Goal: Task Accomplishment & Management: Use online tool/utility

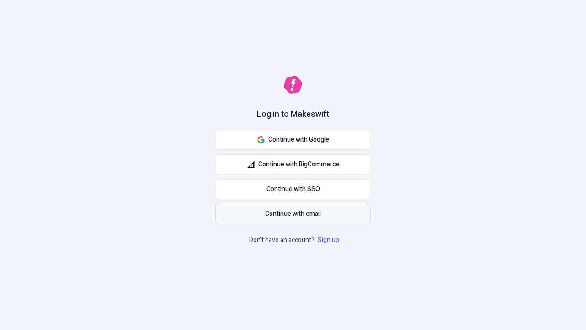
click at [293, 214] on span "Continue with email" at bounding box center [293, 214] width 56 height 10
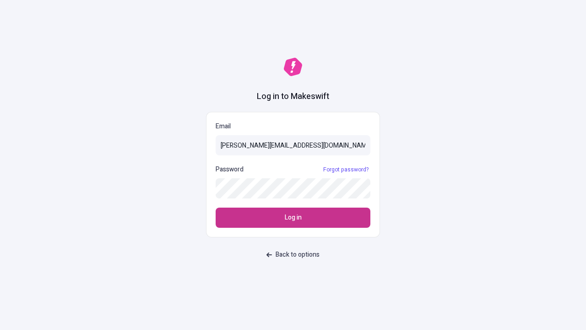
click at [293, 218] on span "Log in" at bounding box center [293, 217] width 17 height 10
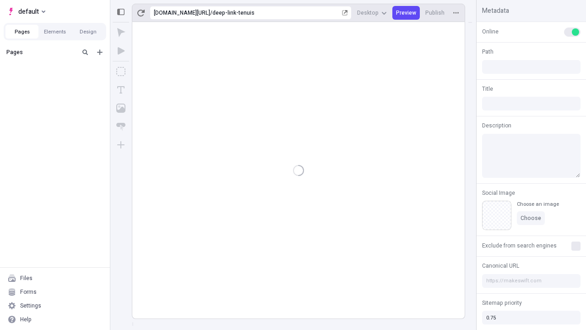
type input "/deep-link-tenuis"
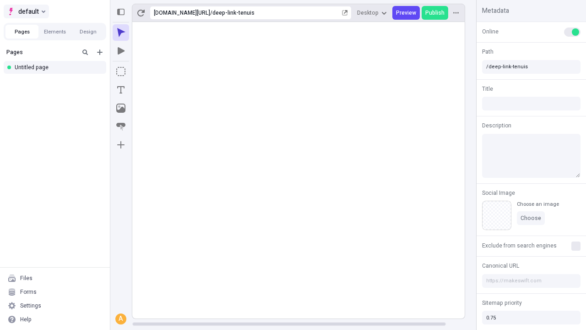
click at [26, 11] on span "default" at bounding box center [28, 11] width 21 height 11
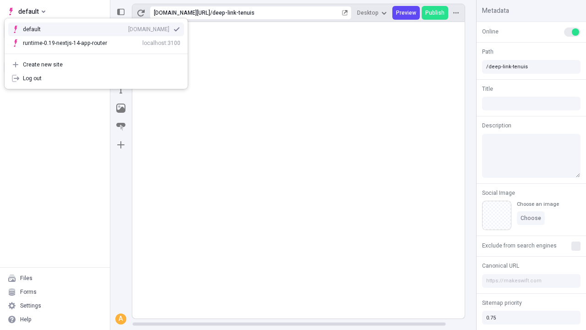
click at [96, 65] on div "Create new site" at bounding box center [102, 64] width 158 height 7
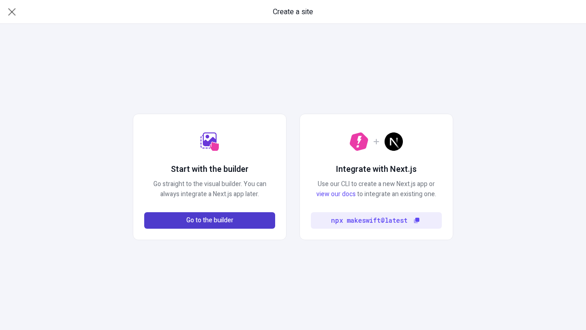
click at [210, 220] on span "Go to the builder" at bounding box center [209, 220] width 47 height 10
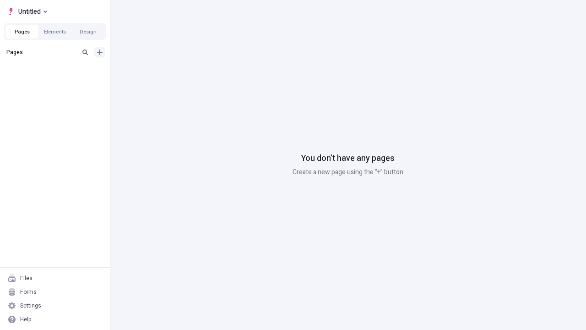
click at [100, 52] on icon "Add new" at bounding box center [99, 51] width 5 height 5
click at [58, 82] on div "Blank page" at bounding box center [58, 83] width 88 height 14
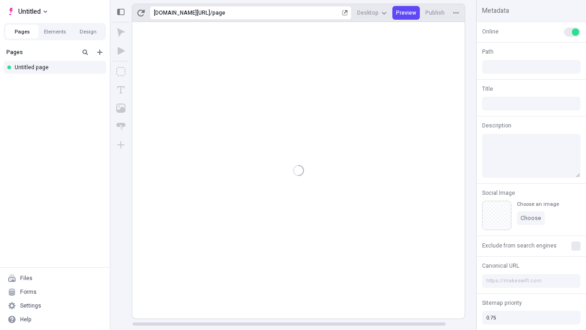
type input "/page"
click at [121, 71] on icon "Box" at bounding box center [120, 71] width 9 height 9
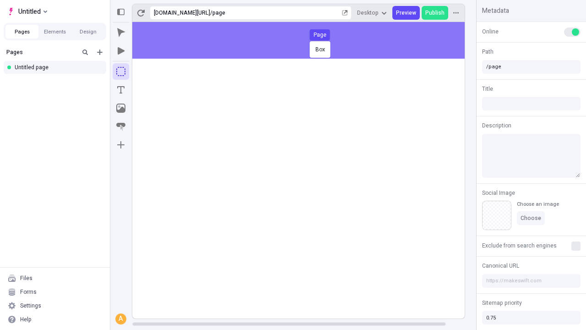
click at [308, 40] on div "Box Page" at bounding box center [293, 165] width 586 height 330
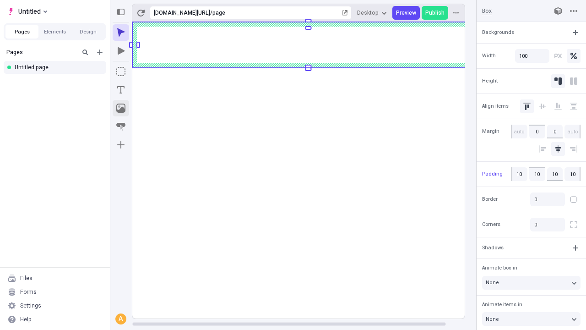
click at [121, 108] on icon "Image" at bounding box center [120, 107] width 9 height 9
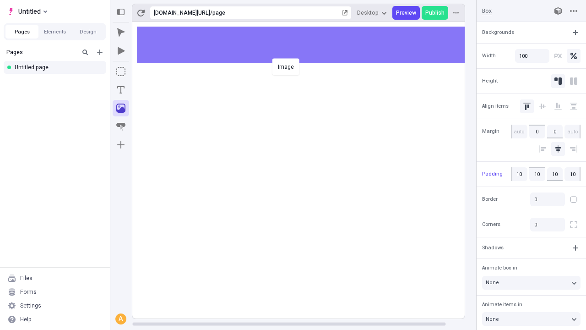
click at [308, 45] on div "Image" at bounding box center [293, 165] width 586 height 330
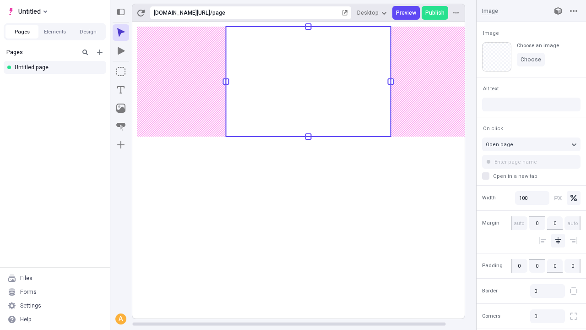
click at [121, 90] on icon "Text" at bounding box center [120, 89] width 7 height 7
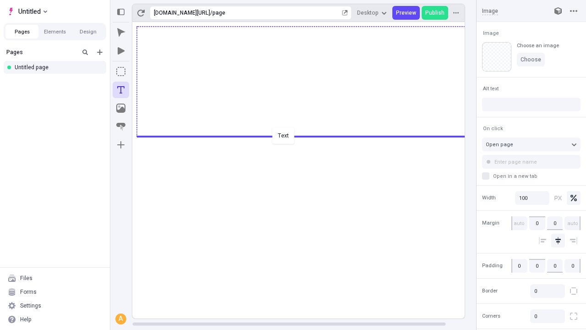
click at [308, 136] on div "Text" at bounding box center [293, 165] width 586 height 330
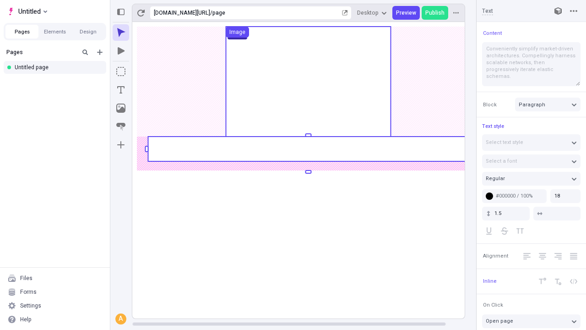
click at [308, 149] on rect at bounding box center [308, 148] width 321 height 25
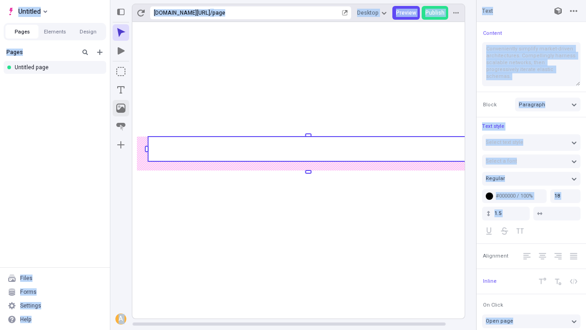
click at [121, 108] on icon "Image" at bounding box center [120, 107] width 9 height 9
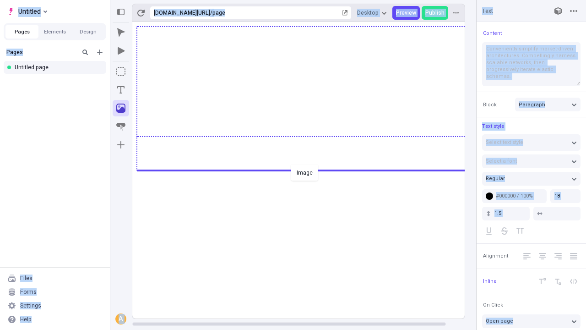
click at [308, 169] on div "Image" at bounding box center [293, 165] width 586 height 330
